Goal: Task Accomplishment & Management: Manage account settings

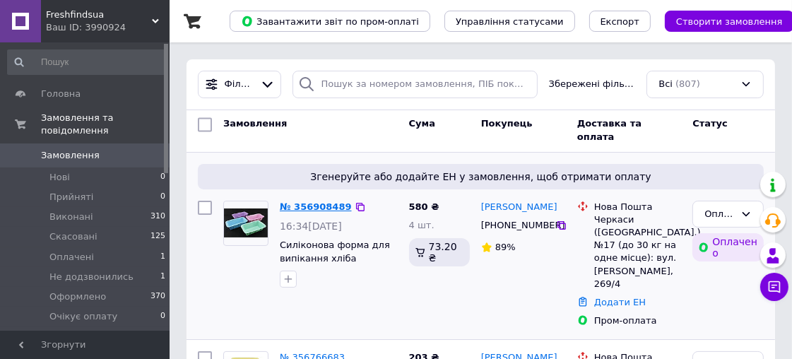
click at [315, 205] on link "№ 356908489" at bounding box center [316, 206] width 72 height 11
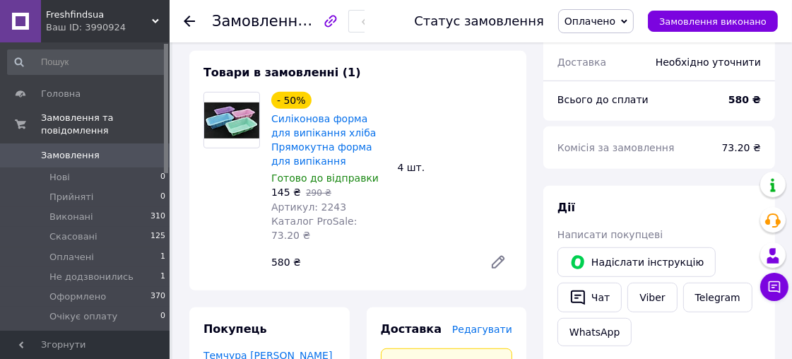
scroll to position [550, 0]
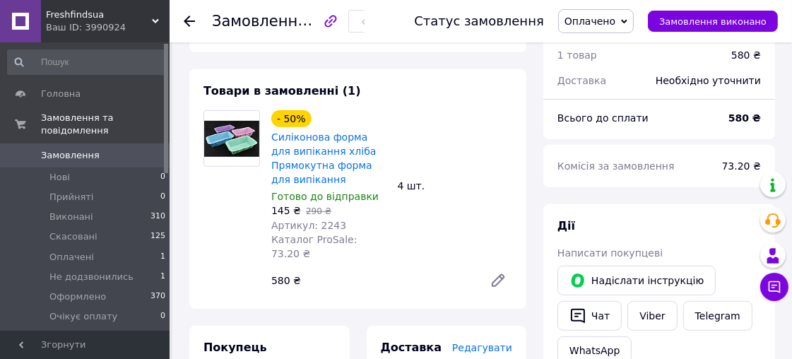
click at [326, 220] on span "Артикул: 2243" at bounding box center [308, 225] width 75 height 11
copy span "2243"
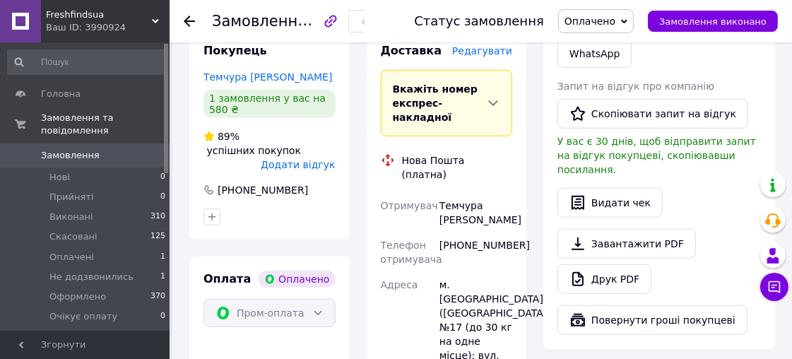
scroll to position [864, 0]
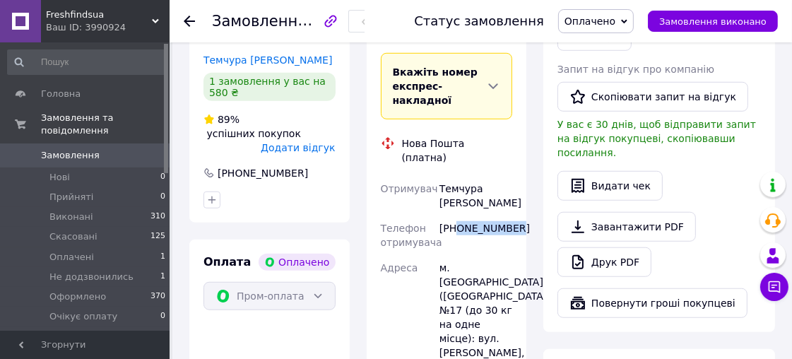
drag, startPoint x: 457, startPoint y: 154, endPoint x: 512, endPoint y: 154, distance: 54.4
click at [510, 216] on div "[PHONE_NUMBER]" at bounding box center [476, 236] width 78 height 40
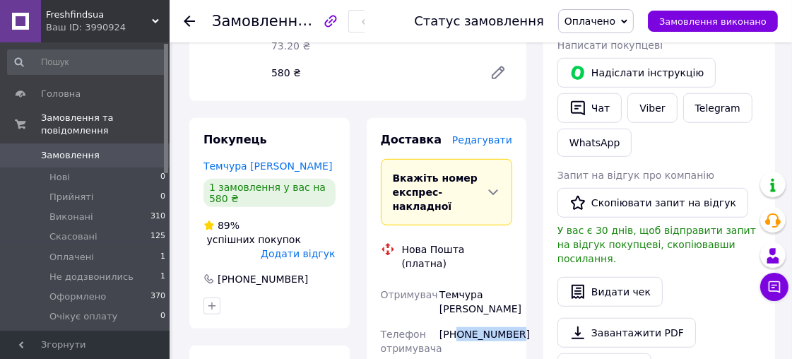
scroll to position [785, 0]
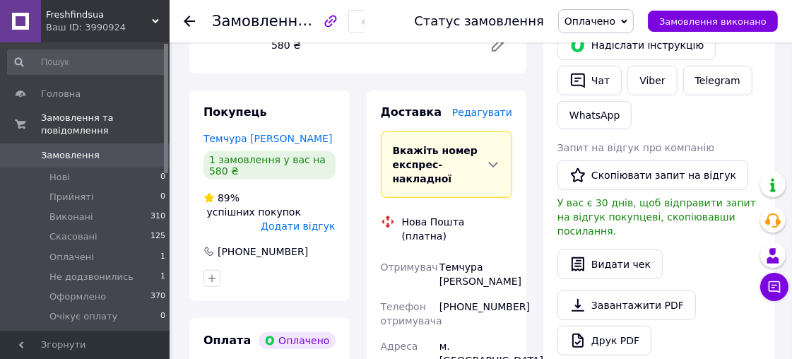
click at [406, 254] on div "Отримувач" at bounding box center [407, 274] width 59 height 40
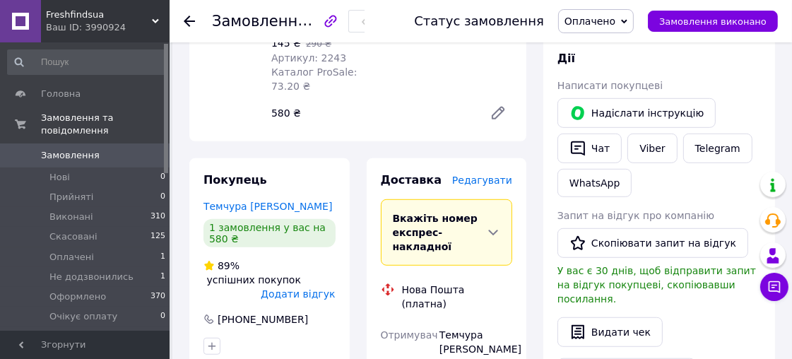
scroll to position [864, 0]
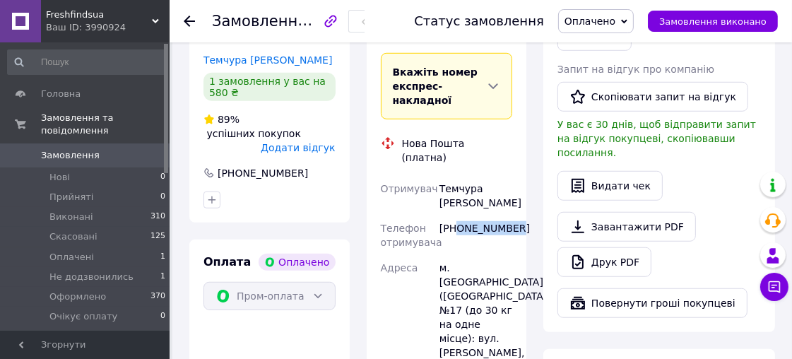
drag, startPoint x: 456, startPoint y: 155, endPoint x: 512, endPoint y: 158, distance: 55.9
click at [512, 216] on div "[PHONE_NUMBER]" at bounding box center [476, 236] width 78 height 40
copy div "0975158985"
click at [459, 176] on div "Темчура Анжела" at bounding box center [476, 196] width 78 height 40
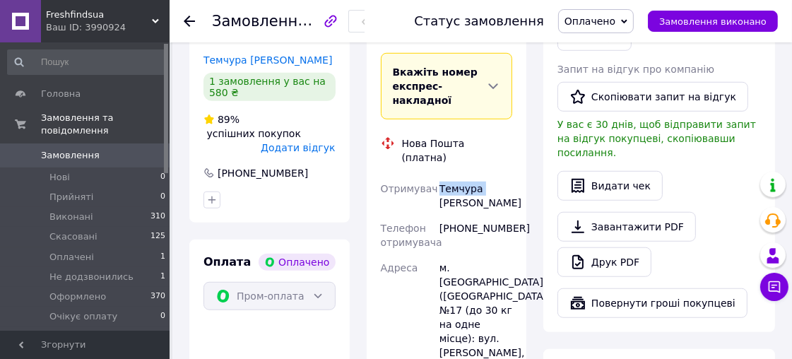
copy div "Темчура"
click at [464, 176] on div "Темчура Анжела" at bounding box center [476, 196] width 78 height 40
copy div "Анжела"
click at [469, 255] on div "м. Черкаси (Черкаська обл.), №17 (до 30 кг на одне місце): вул. Благовісна, 269…" at bounding box center [476, 317] width 78 height 124
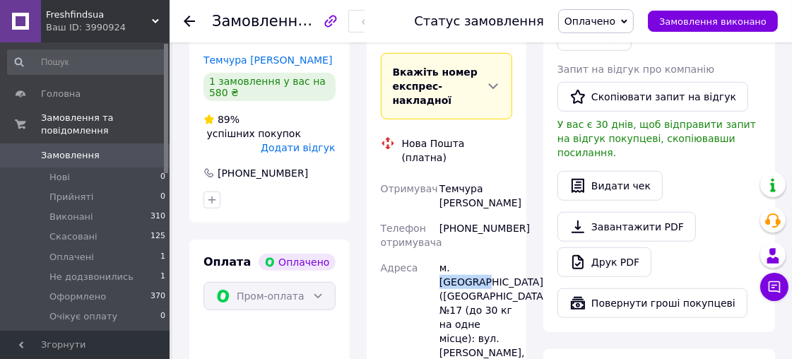
click at [469, 255] on div "м. Черкаси (Черкаська обл.), №17 (до 30 кг на одне місце): вул. Благовісна, 269…" at bounding box center [476, 317] width 78 height 124
click at [394, 255] on div "Адреса" at bounding box center [407, 317] width 59 height 124
click at [464, 255] on div "м. Черкаси (Черкаська обл.), №17 (до 30 кг на одне місце): вул. Благовісна, 269…" at bounding box center [476, 317] width 78 height 124
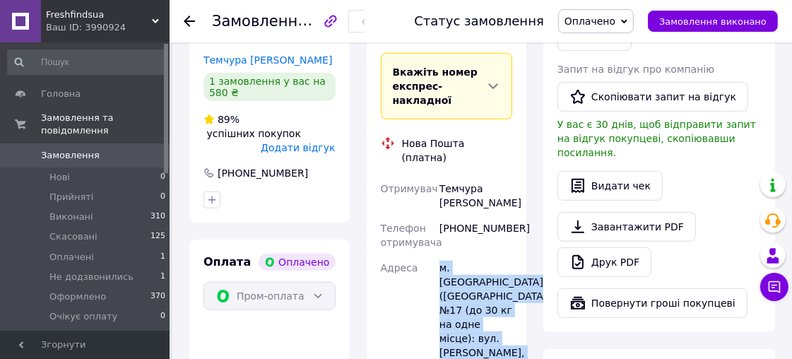
click at [464, 255] on div "м. Черкаси (Черкаська обл.), №17 (до 30 кг на одне місце): вул. Благовісна, 269…" at bounding box center [476, 317] width 78 height 124
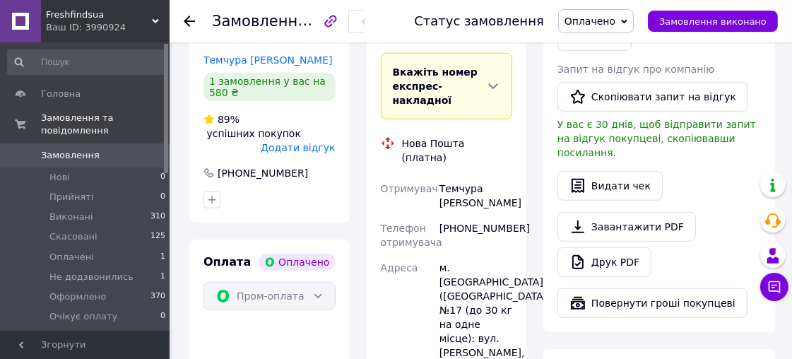
click at [424, 255] on div "Адреса" at bounding box center [407, 317] width 59 height 124
click at [471, 255] on div "м. Черкаси (Черкаська обл.), №17 (до 30 кг на одне місце): вул. Благовісна, 269…" at bounding box center [476, 317] width 78 height 124
copy div "Черкаси"
click at [502, 255] on div "м. Черкаси (Черкаська обл.), №17 (до 30 кг на одне місце): вул. Благовісна, 269…" at bounding box center [476, 317] width 78 height 124
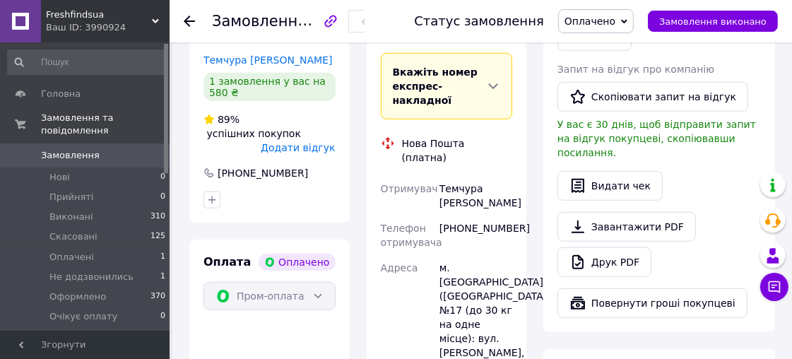
click at [469, 255] on div "м. Черкаси (Черкаська обл.), №17 (до 30 кг на одне місце): вул. Благовісна, 269…" at bounding box center [476, 317] width 78 height 124
copy div "Черкаси"
drag, startPoint x: 457, startPoint y: 155, endPoint x: 522, endPoint y: 155, distance: 65.0
click at [522, 155] on div "Доставка Редагувати Вкажіть номер експрес-накладної Обов'язково введіть номер е…" at bounding box center [447, 323] width 160 height 623
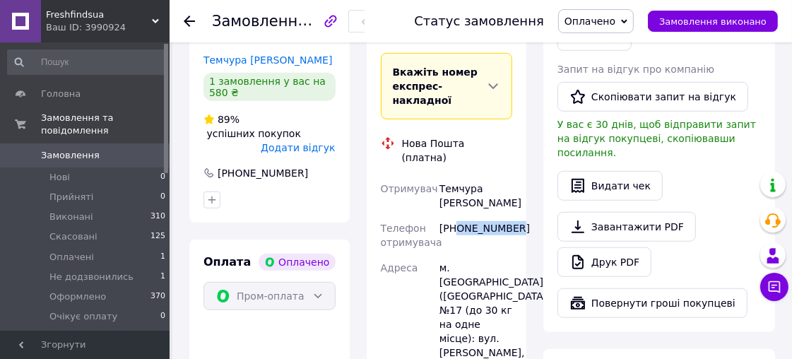
copy div "0975158985"
click at [453, 176] on div "Темчура Анжела" at bounding box center [476, 196] width 78 height 40
copy div "Темчура"
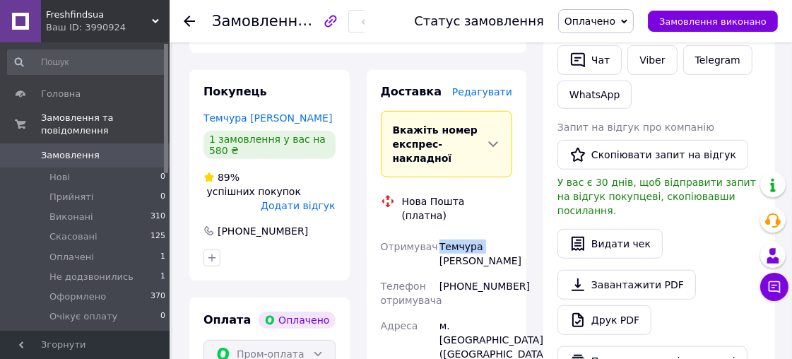
scroll to position [785, 0]
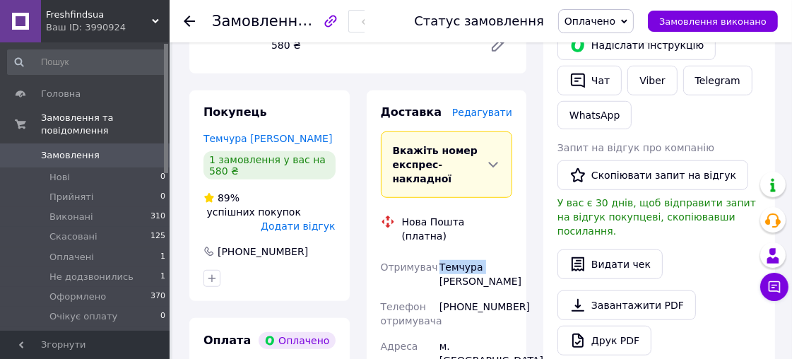
click at [505, 254] on div "Темчура Анжела" at bounding box center [476, 274] width 78 height 40
click at [454, 254] on div "Темчура Анжела" at bounding box center [476, 274] width 78 height 40
copy div "Анжела"
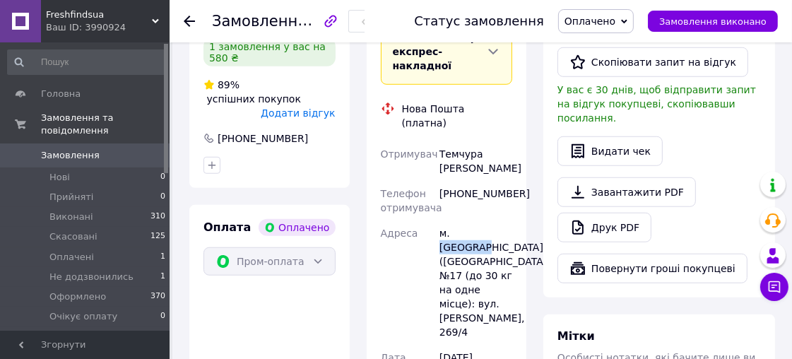
scroll to position [942, 0]
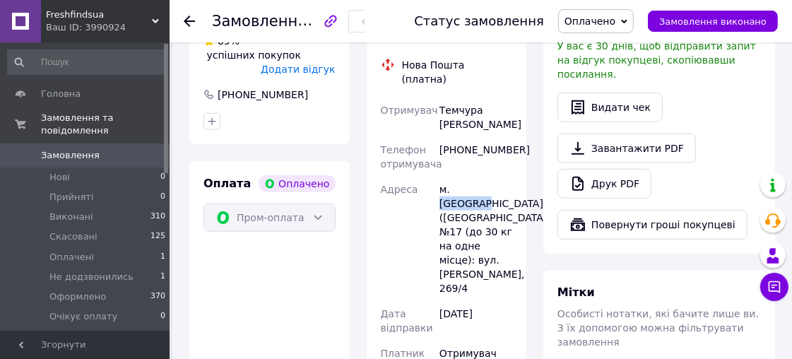
click at [596, 21] on span "Оплачено" at bounding box center [590, 21] width 51 height 11
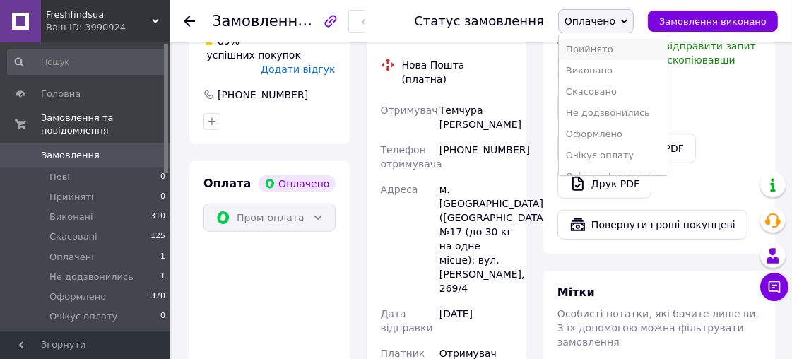
click at [596, 47] on li "Прийнято" at bounding box center [614, 49] width 110 height 21
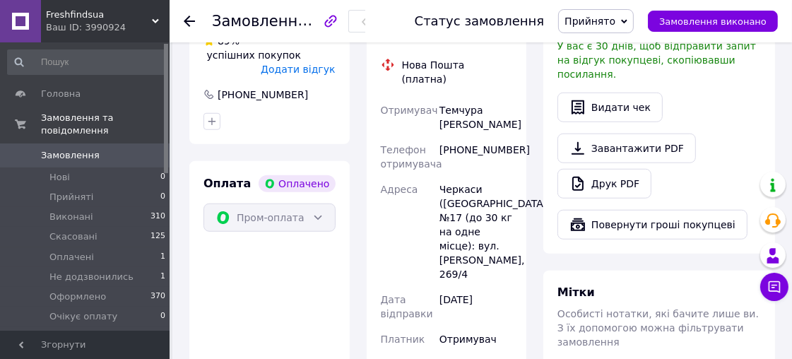
click at [608, 22] on span "Прийнято" at bounding box center [590, 21] width 51 height 11
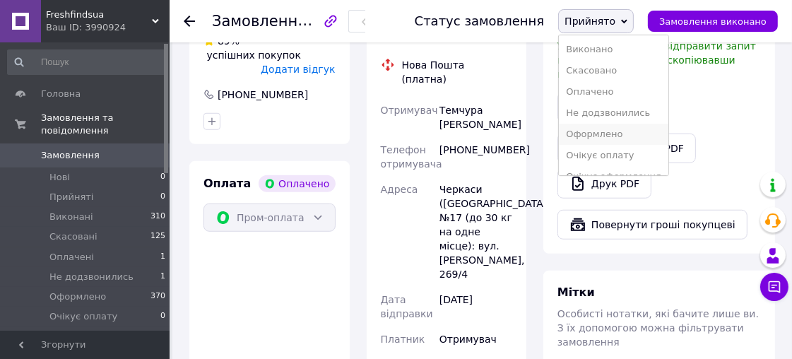
click at [606, 134] on li "Оформлено" at bounding box center [614, 134] width 110 height 21
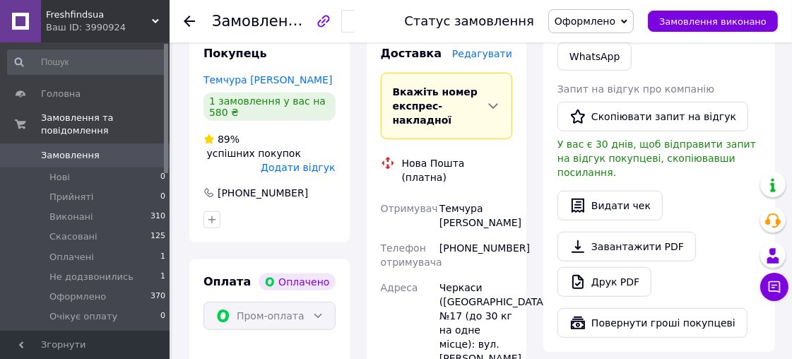
scroll to position [864, 0]
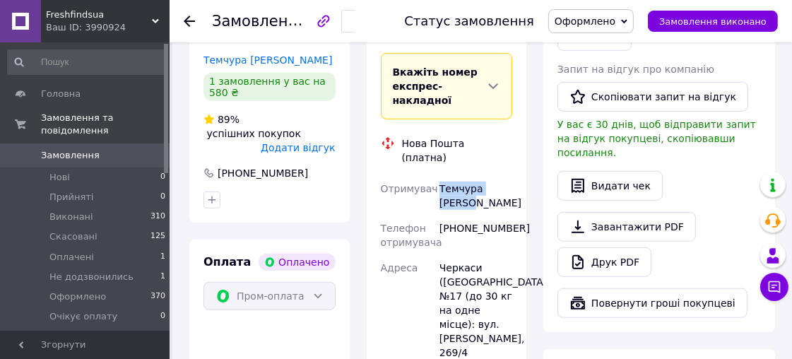
drag, startPoint x: 475, startPoint y: 128, endPoint x: 437, endPoint y: 114, distance: 40.5
click at [437, 176] on div "Темчура Анжела" at bounding box center [476, 196] width 78 height 40
click at [468, 216] on div "[PHONE_NUMBER]" at bounding box center [476, 236] width 78 height 40
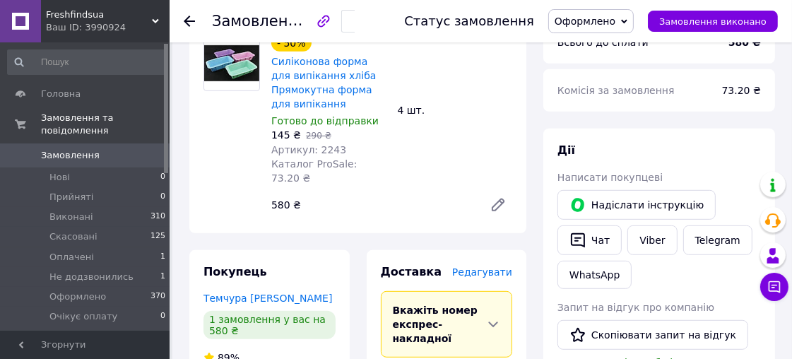
scroll to position [628, 0]
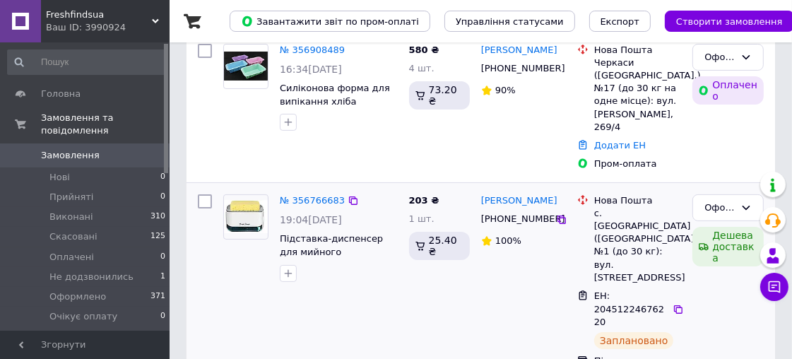
scroll to position [235, 0]
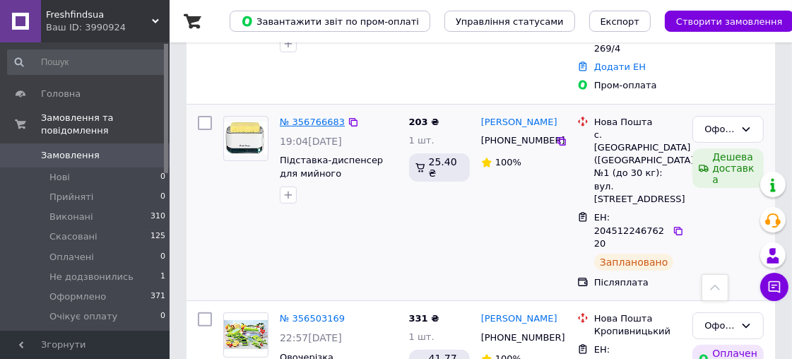
click at [310, 117] on link "№ 356766683" at bounding box center [312, 122] width 65 height 11
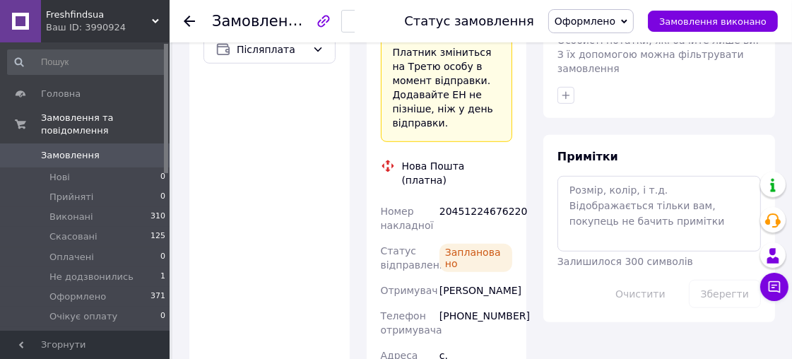
scroll to position [707, 0]
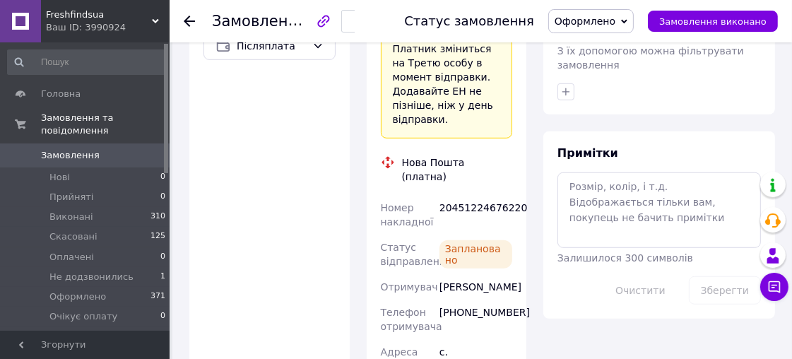
drag, startPoint x: 486, startPoint y: 170, endPoint x: 439, endPoint y: 160, distance: 48.4
click at [439, 274] on div "Савчук Ростислав" at bounding box center [476, 286] width 78 height 25
click at [480, 300] on div "[PHONE_NUMBER]" at bounding box center [476, 320] width 78 height 40
click at [479, 300] on div "[PHONE_NUMBER]" at bounding box center [476, 320] width 78 height 40
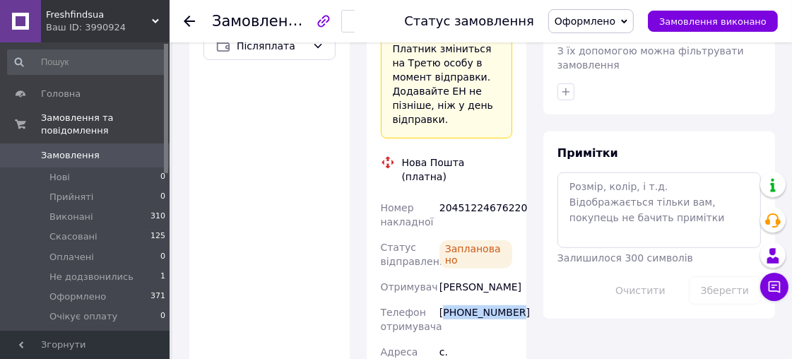
click at [479, 300] on div "[PHONE_NUMBER]" at bounding box center [476, 320] width 78 height 40
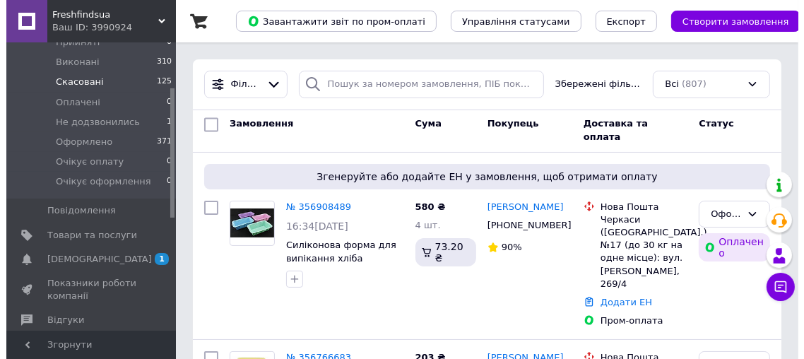
scroll to position [235, 0]
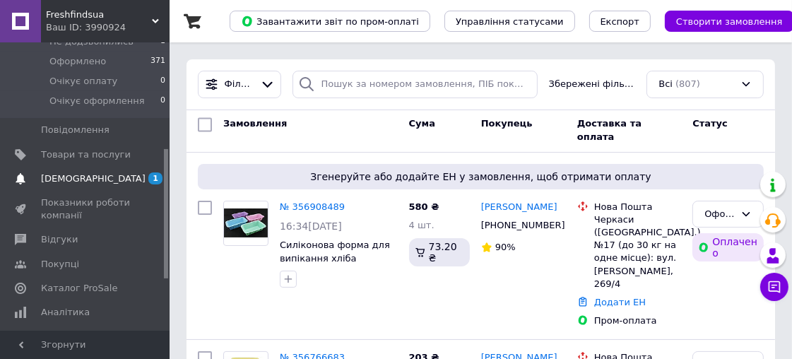
click at [65, 172] on span "[DEMOGRAPHIC_DATA]" at bounding box center [93, 178] width 105 height 13
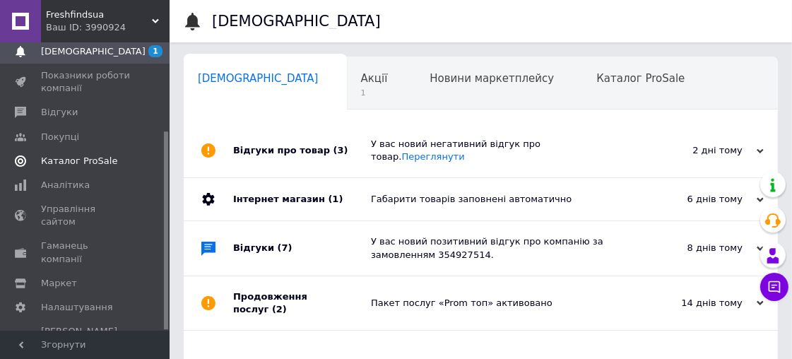
scroll to position [0, 7]
click at [465, 151] on link "Переглянути" at bounding box center [433, 156] width 63 height 11
